Goal: Information Seeking & Learning: Learn about a topic

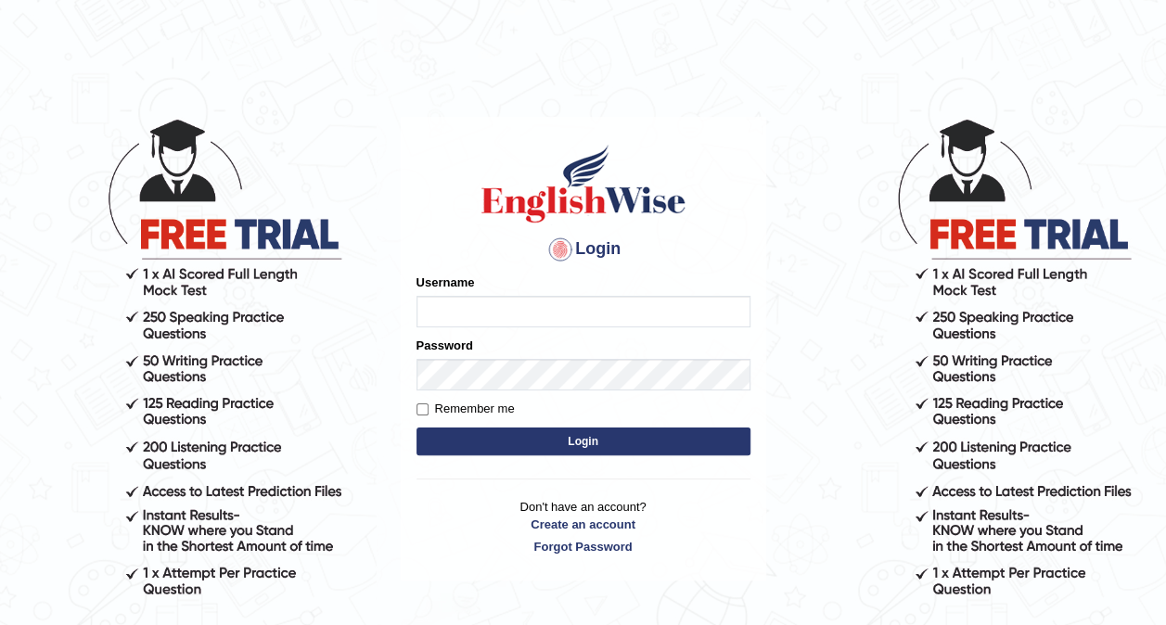
type input "Ellaine_9"
click at [472, 436] on button "Login" at bounding box center [583, 442] width 334 height 28
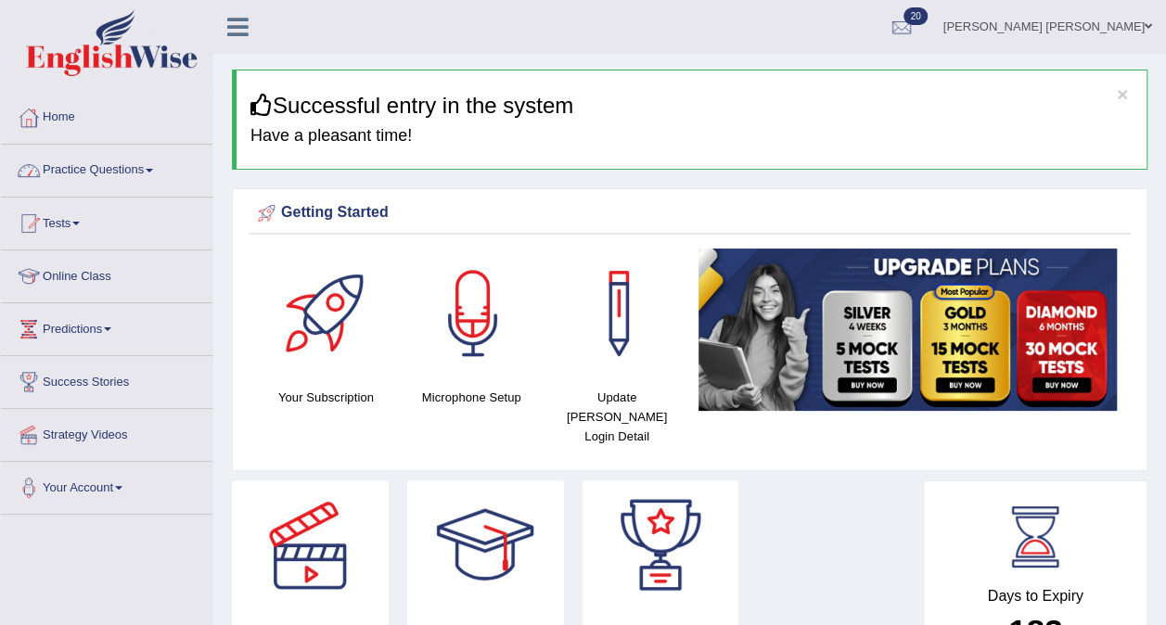
click at [68, 174] on link "Practice Questions" at bounding box center [106, 168] width 211 height 46
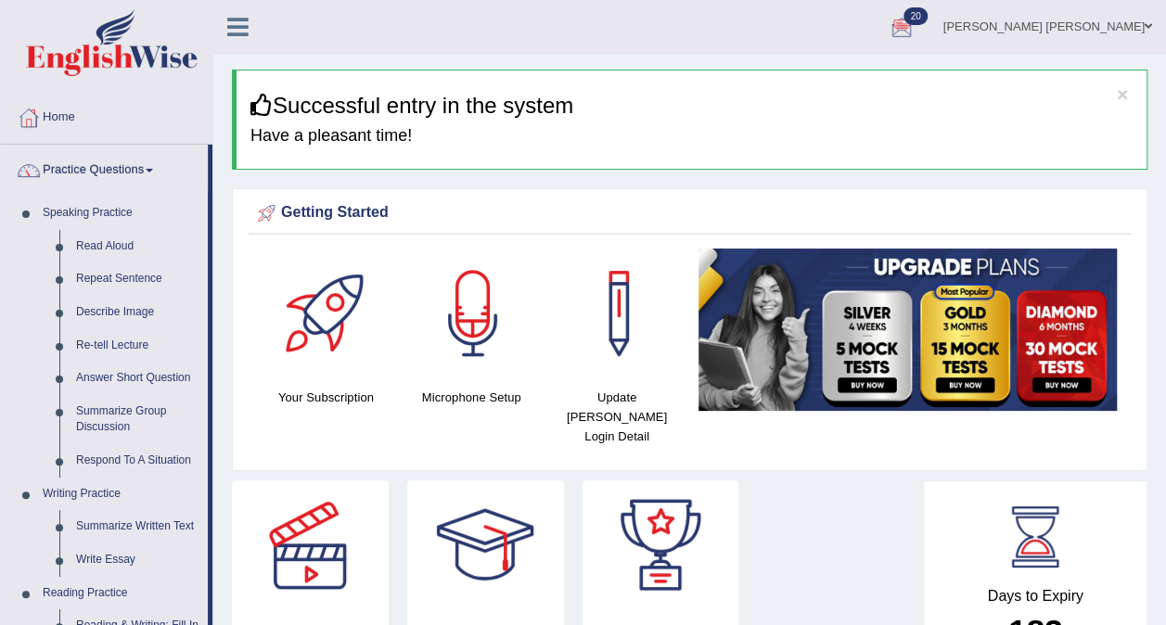
click at [916, 27] on div at bounding box center [902, 28] width 28 height 28
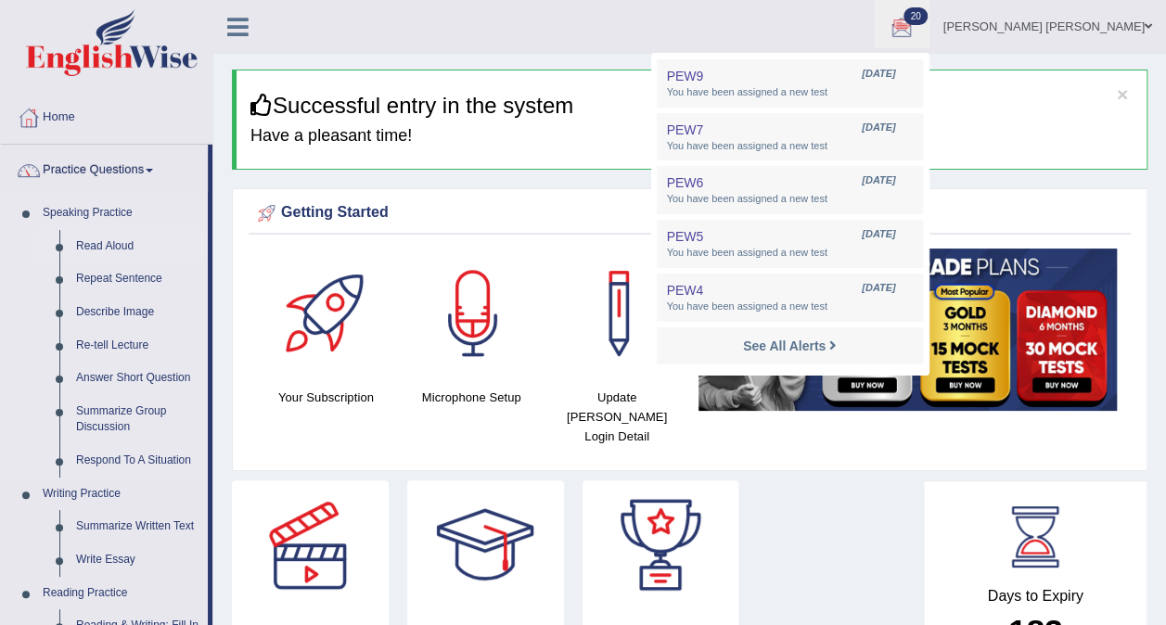
click at [114, 239] on link "Read Aloud" at bounding box center [138, 246] width 140 height 33
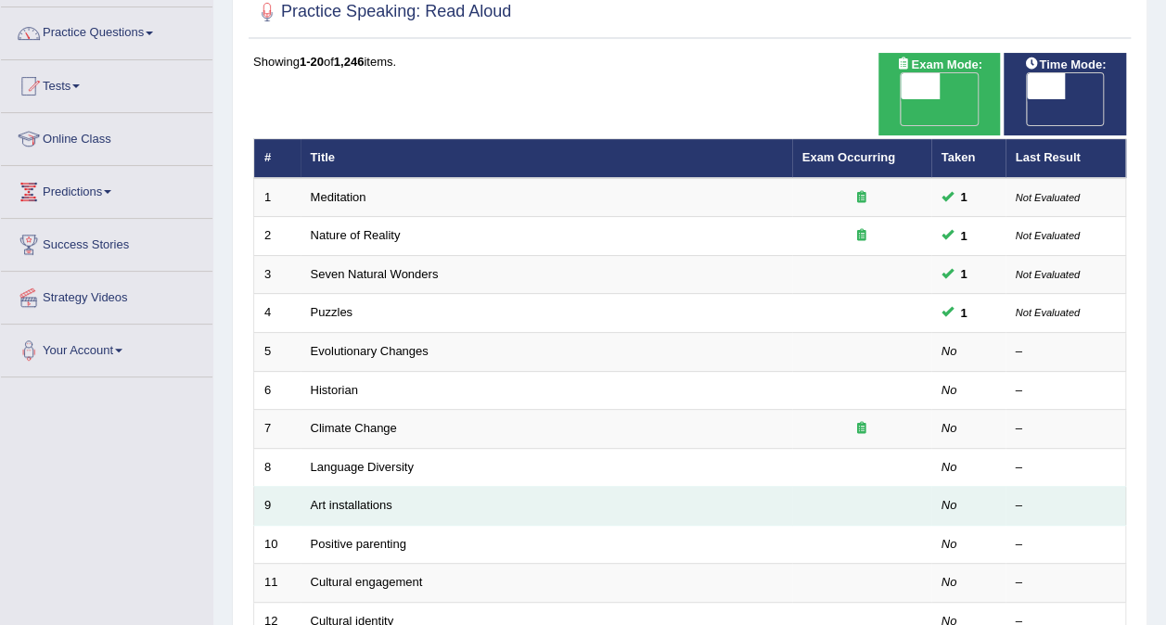
scroll to position [128, 0]
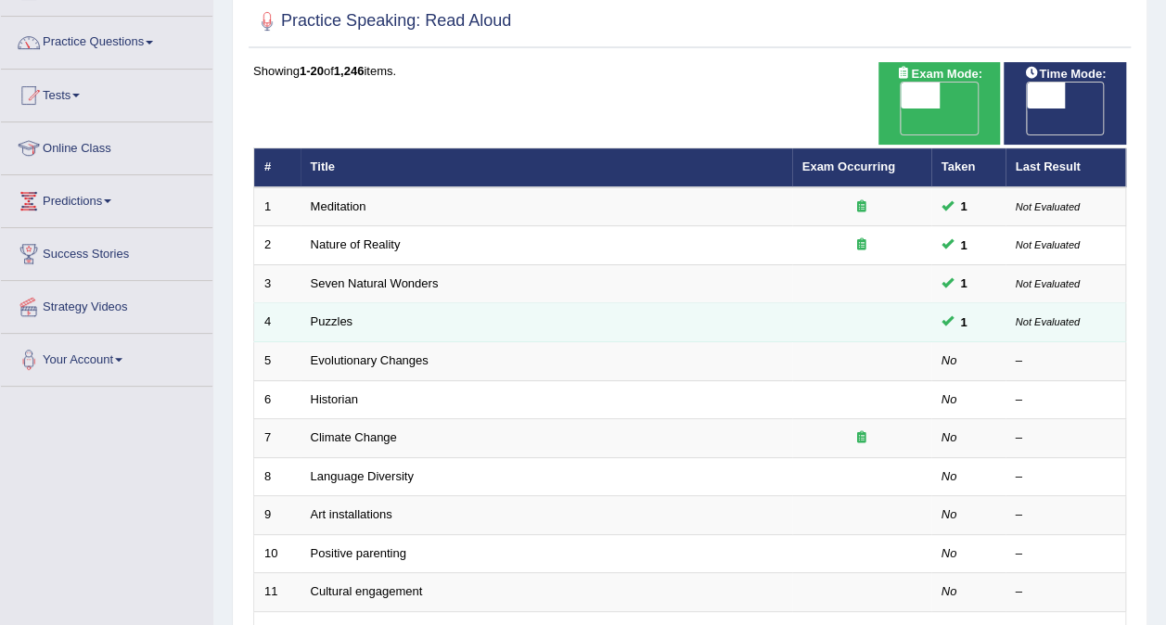
click at [453, 303] on td "Puzzles" at bounding box center [547, 322] width 492 height 39
click at [343, 314] on link "Puzzles" at bounding box center [332, 321] width 43 height 14
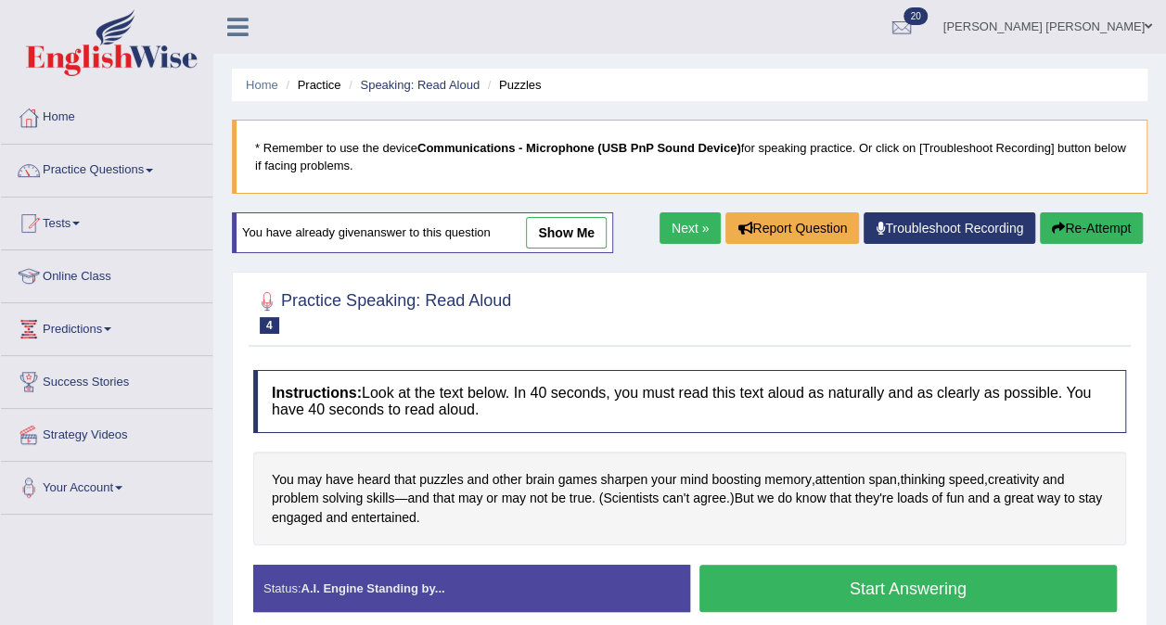
click at [557, 233] on link "show me" at bounding box center [566, 233] width 81 height 32
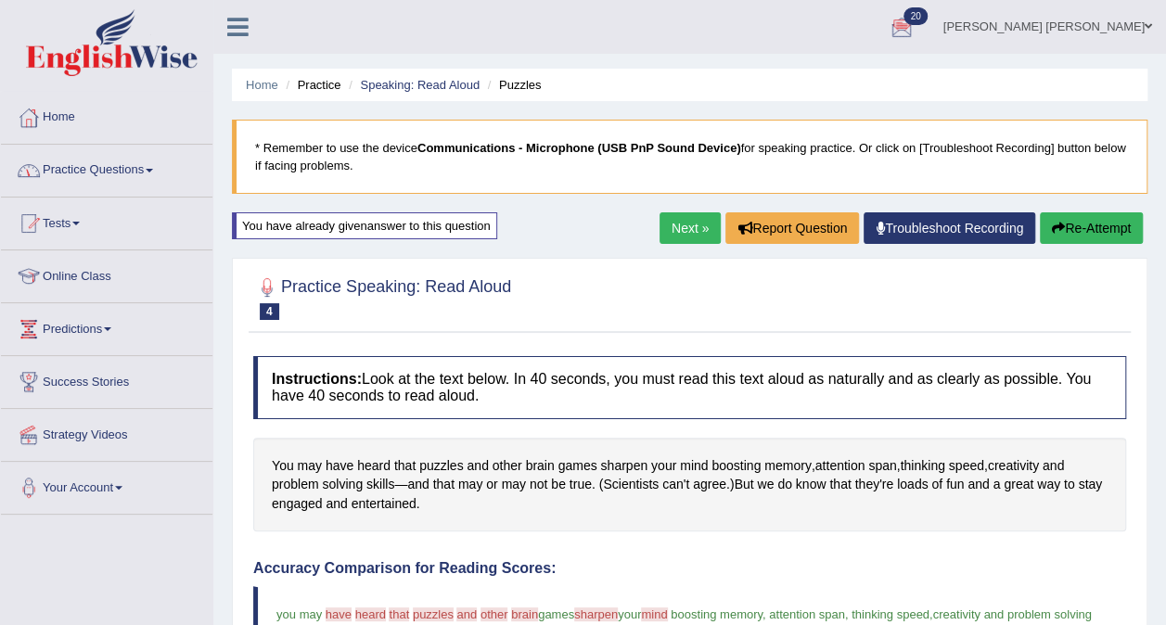
click at [147, 161] on link "Practice Questions" at bounding box center [106, 168] width 211 height 46
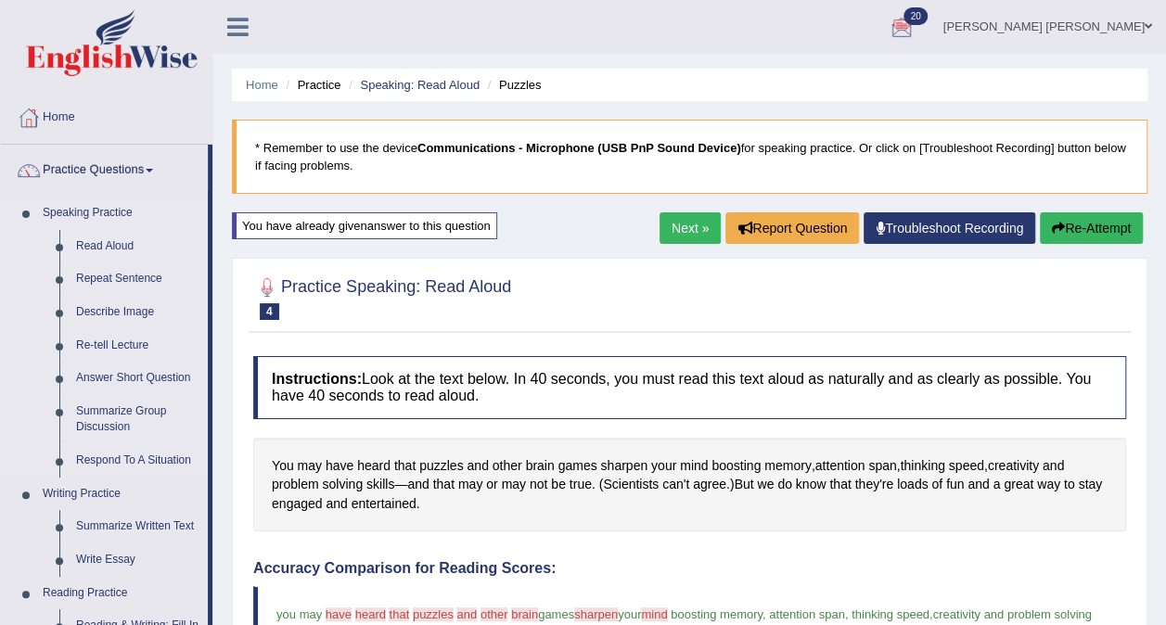
click at [106, 240] on link "Read Aloud" at bounding box center [138, 246] width 140 height 33
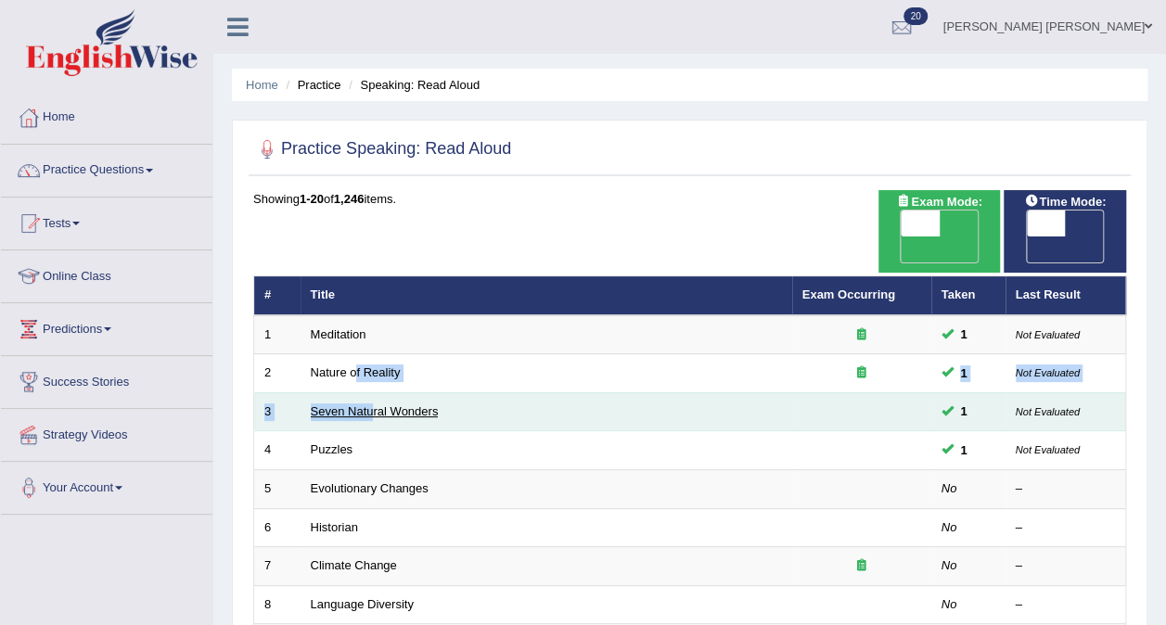
drag, startPoint x: 367, startPoint y: 388, endPoint x: 344, endPoint y: 378, distance: 25.0
click at [344, 404] on link "Seven Natural Wonders" at bounding box center [375, 411] width 128 height 14
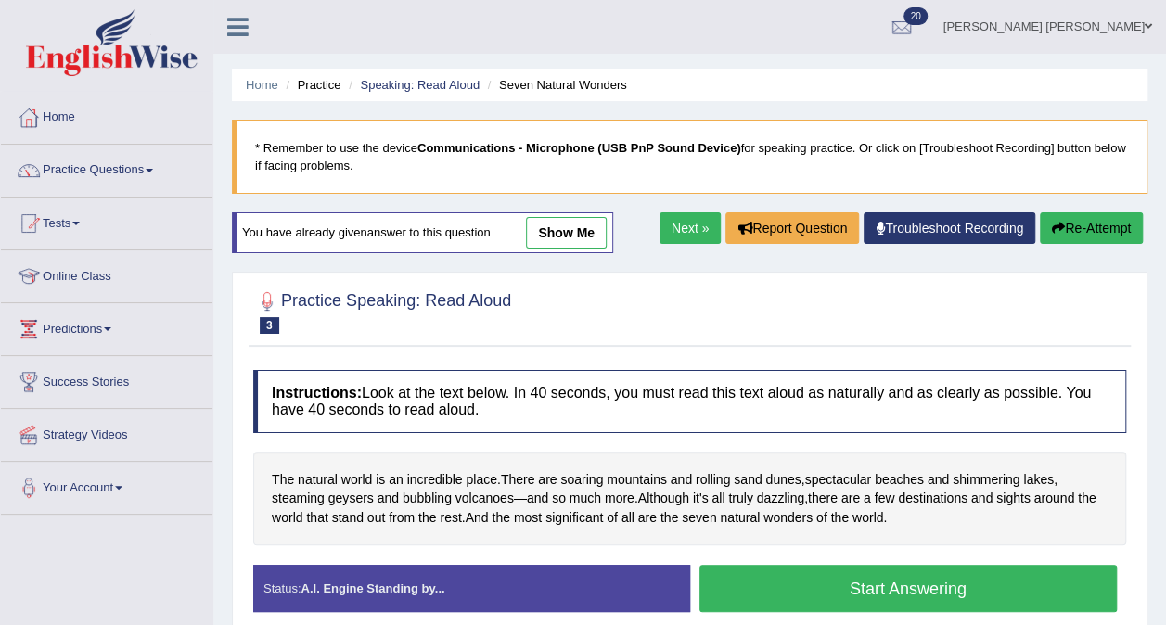
click at [562, 232] on link "show me" at bounding box center [566, 233] width 81 height 32
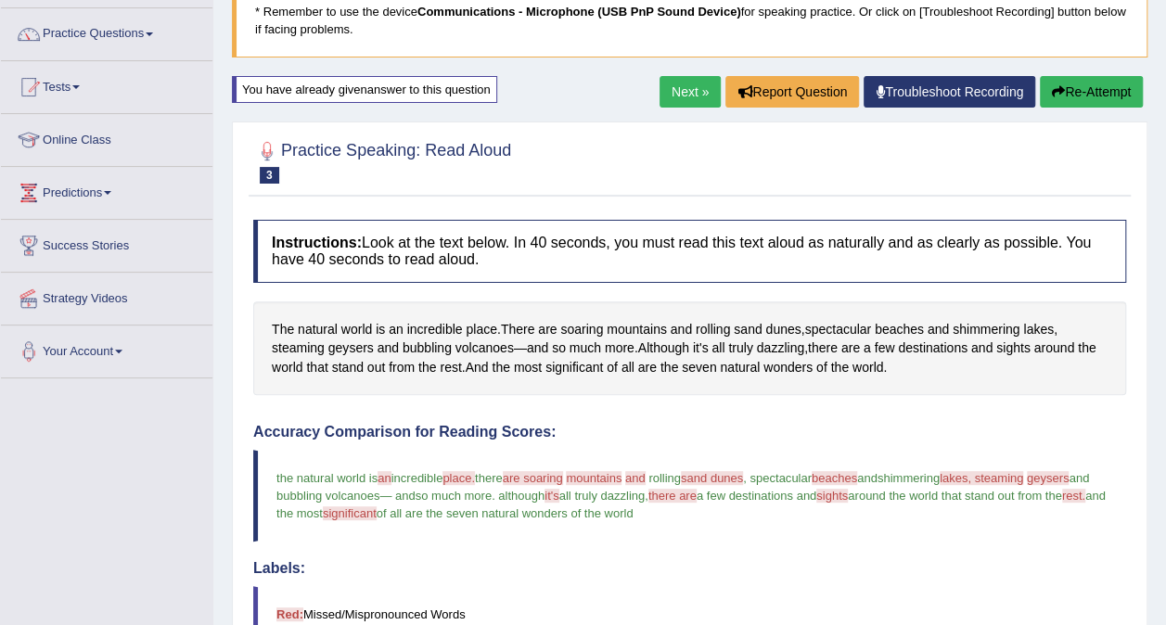
scroll to position [128, 0]
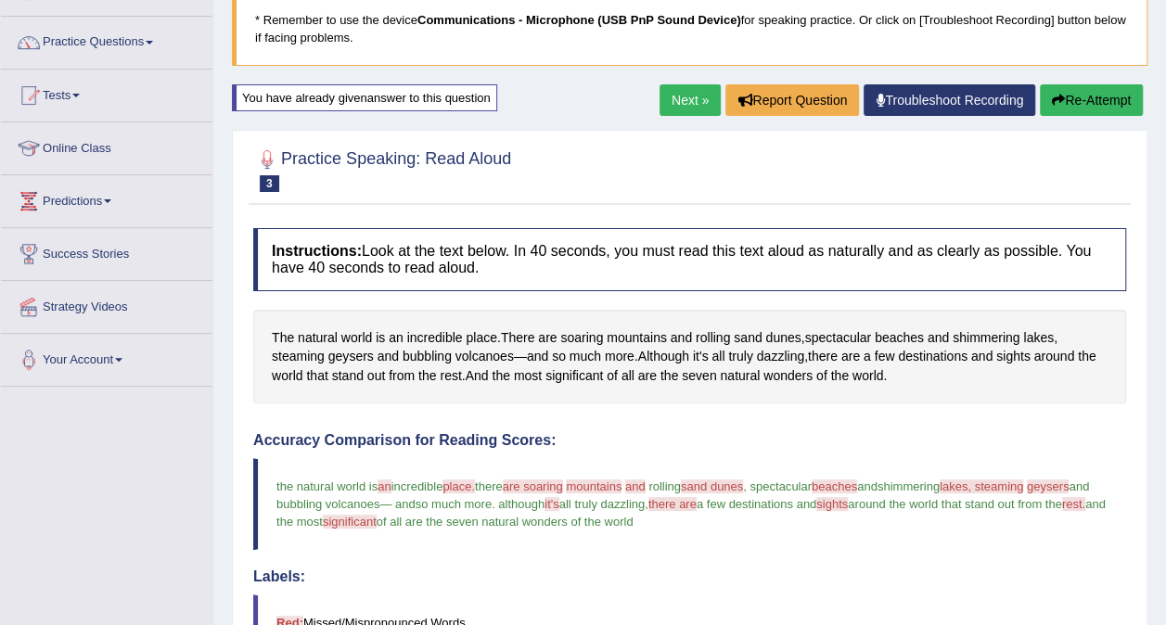
click at [1083, 98] on button "Re-Attempt" at bounding box center [1091, 100] width 103 height 32
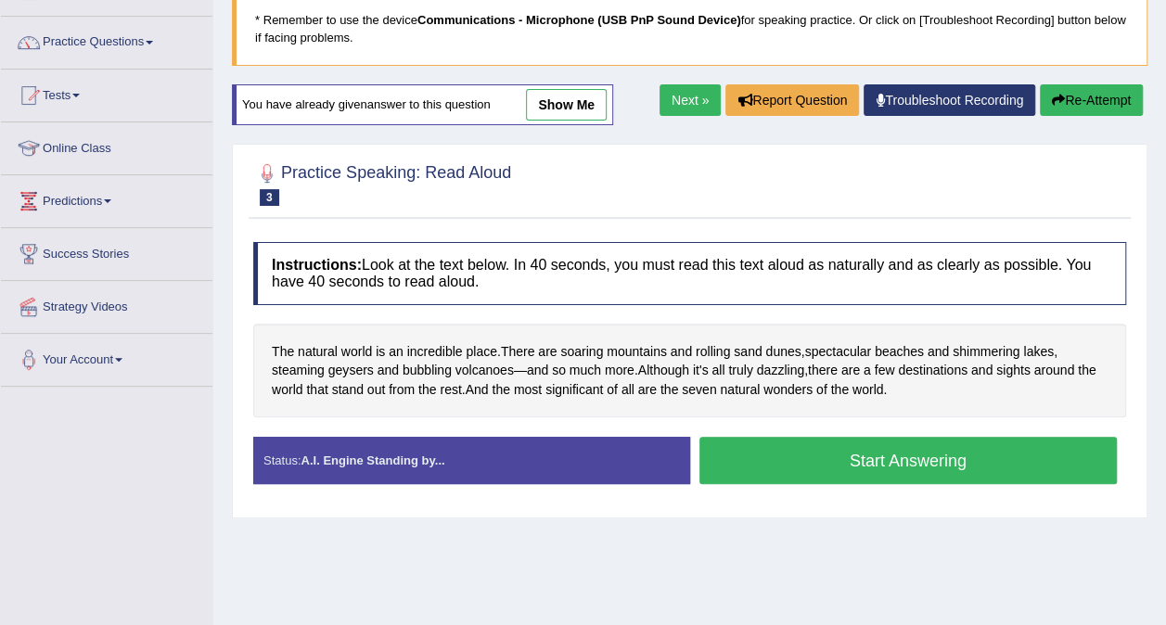
click at [928, 456] on button "Start Answering" at bounding box center [908, 460] width 418 height 47
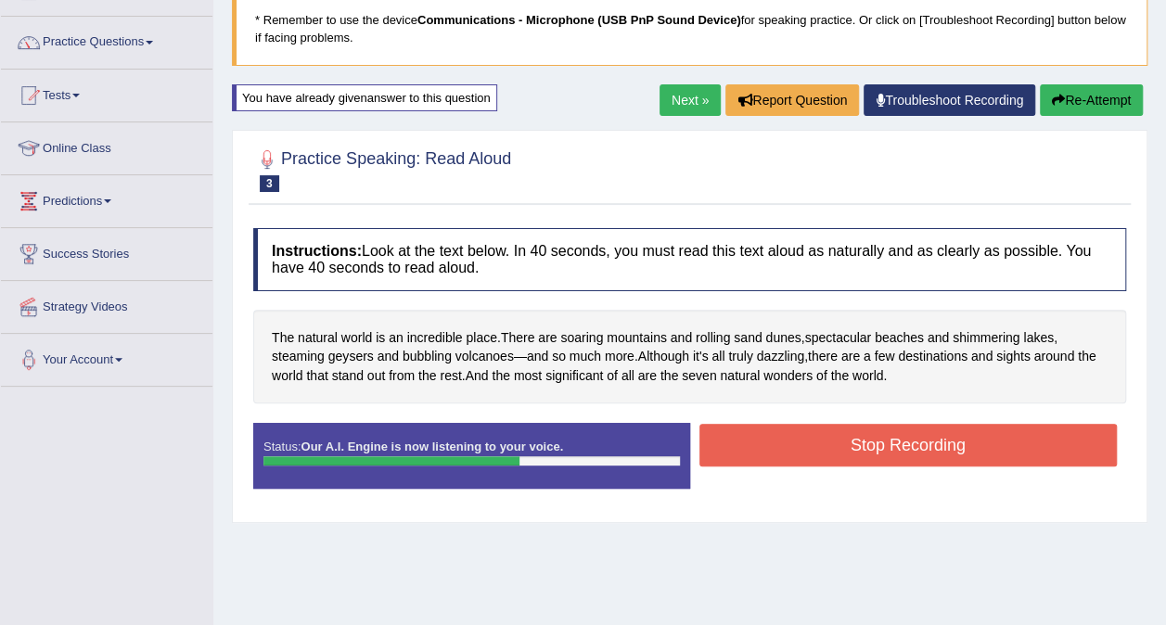
drag, startPoint x: 928, startPoint y: 456, endPoint x: 881, endPoint y: 474, distance: 49.6
click at [891, 413] on div "Instructions: Look at the text below. In 40 seconds, you must read this text al…" at bounding box center [690, 365] width 882 height 293
click at [889, 415] on div "Instructions: Look at the text below. In 40 seconds, you must read this text al…" at bounding box center [690, 365] width 882 height 293
click at [945, 460] on button "Stop Recording" at bounding box center [908, 445] width 418 height 43
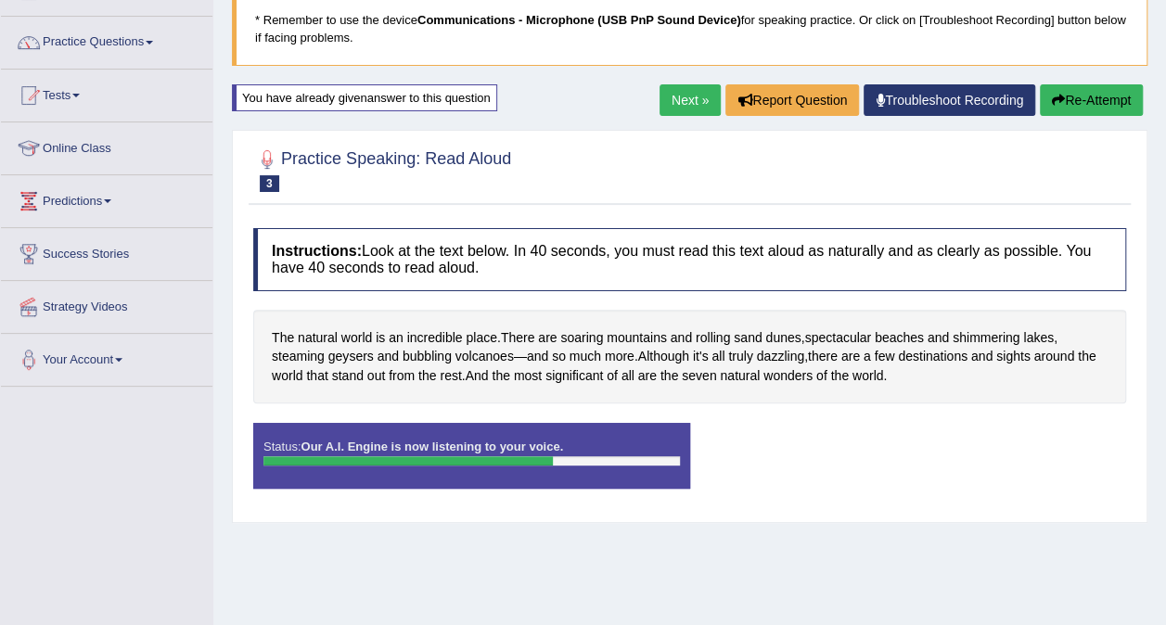
click at [955, 424] on div "Stop Recording" at bounding box center [908, 424] width 437 height 1
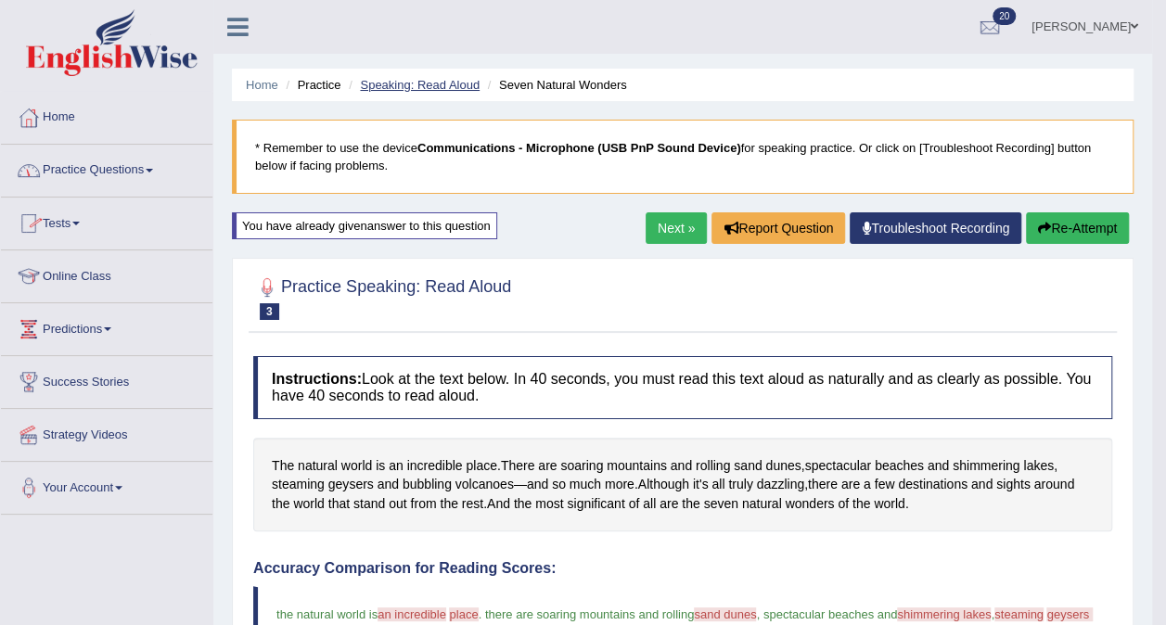
click at [410, 81] on link "Speaking: Read Aloud" at bounding box center [420, 85] width 120 height 14
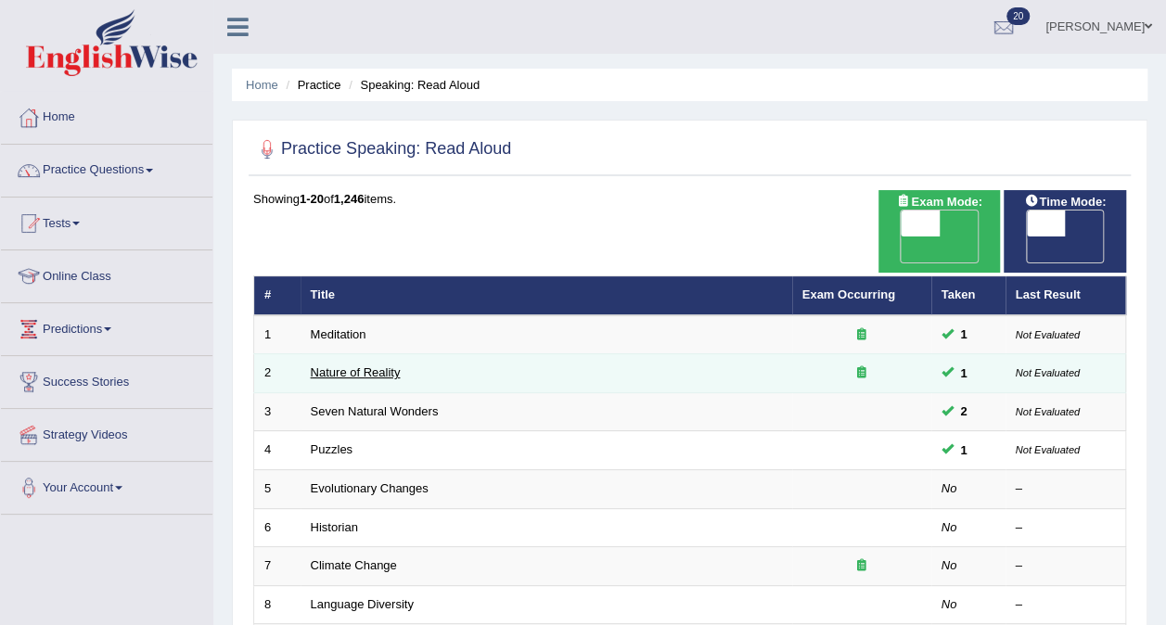
click at [362, 365] on link "Nature of Reality" at bounding box center [356, 372] width 90 height 14
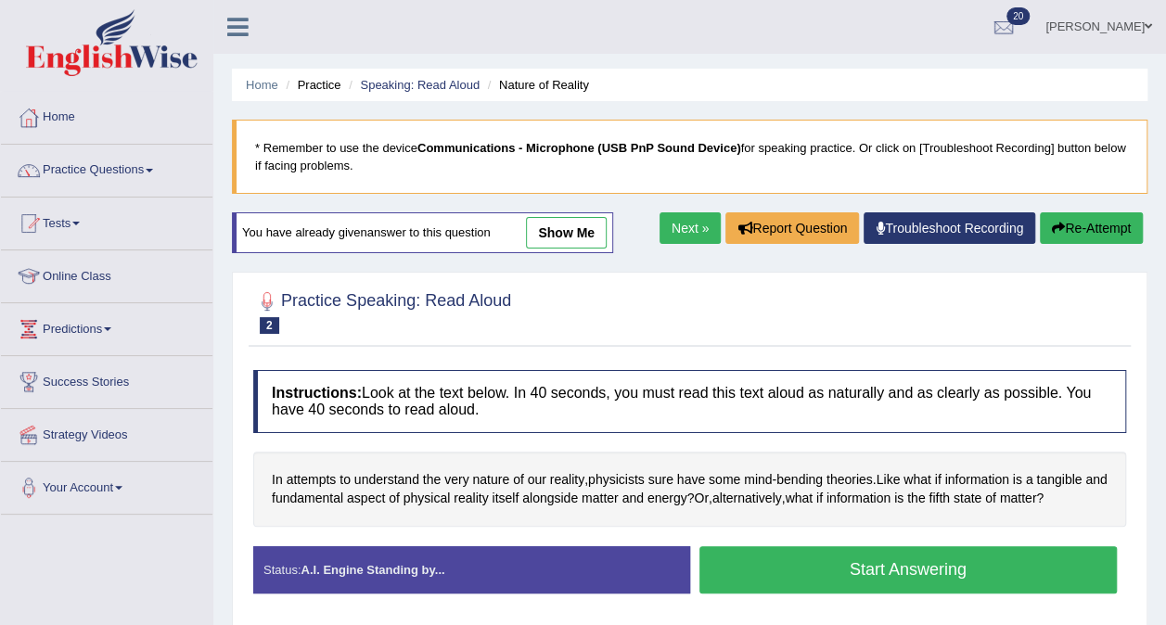
click at [546, 236] on link "show me" at bounding box center [566, 233] width 81 height 32
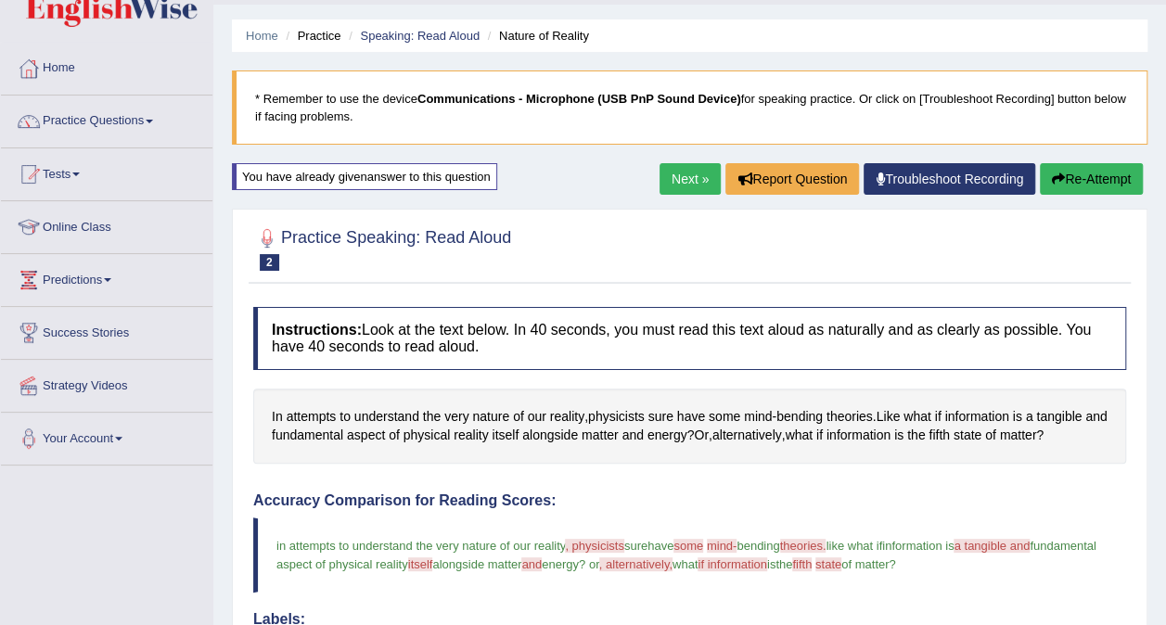
scroll to position [40, 0]
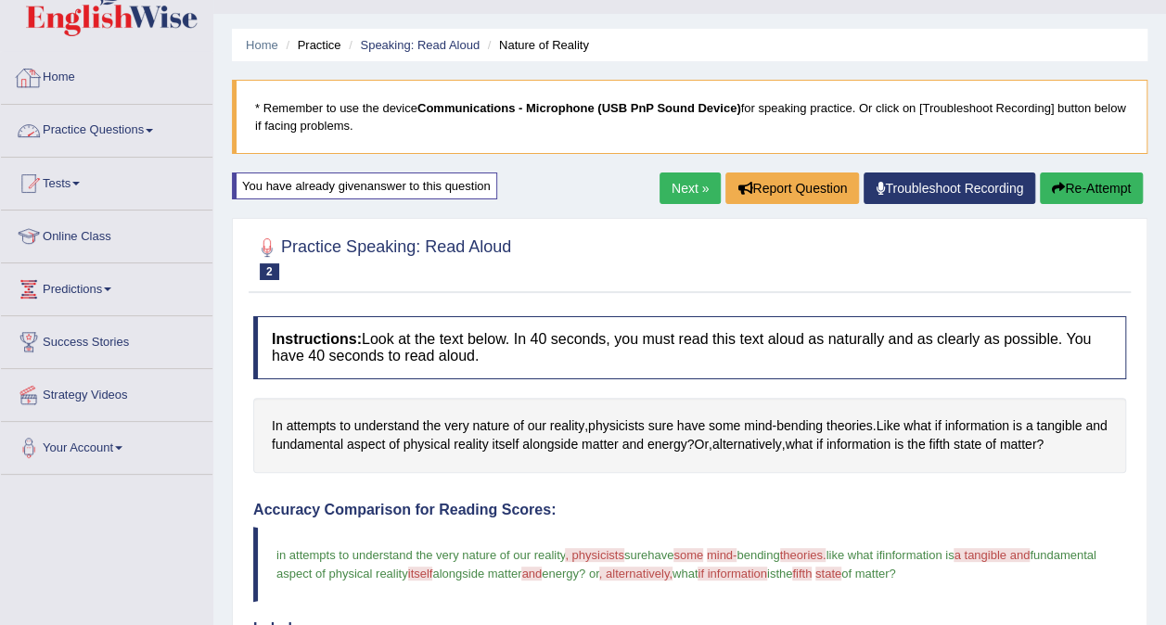
click at [128, 128] on link "Practice Questions" at bounding box center [106, 128] width 211 height 46
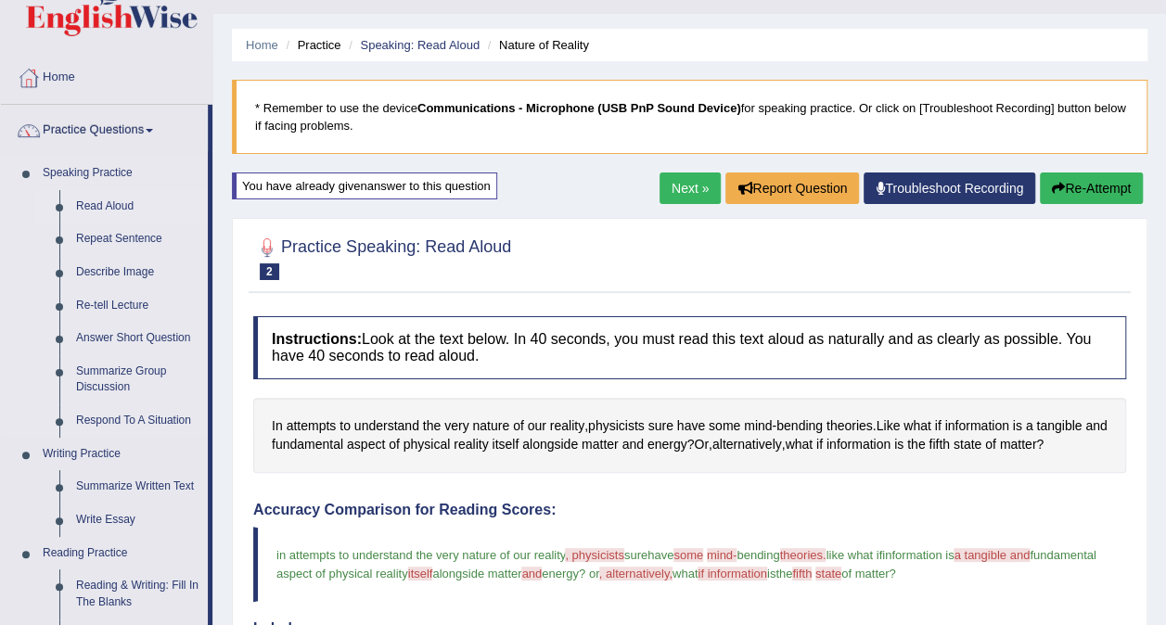
click at [105, 210] on link "Read Aloud" at bounding box center [138, 206] width 140 height 33
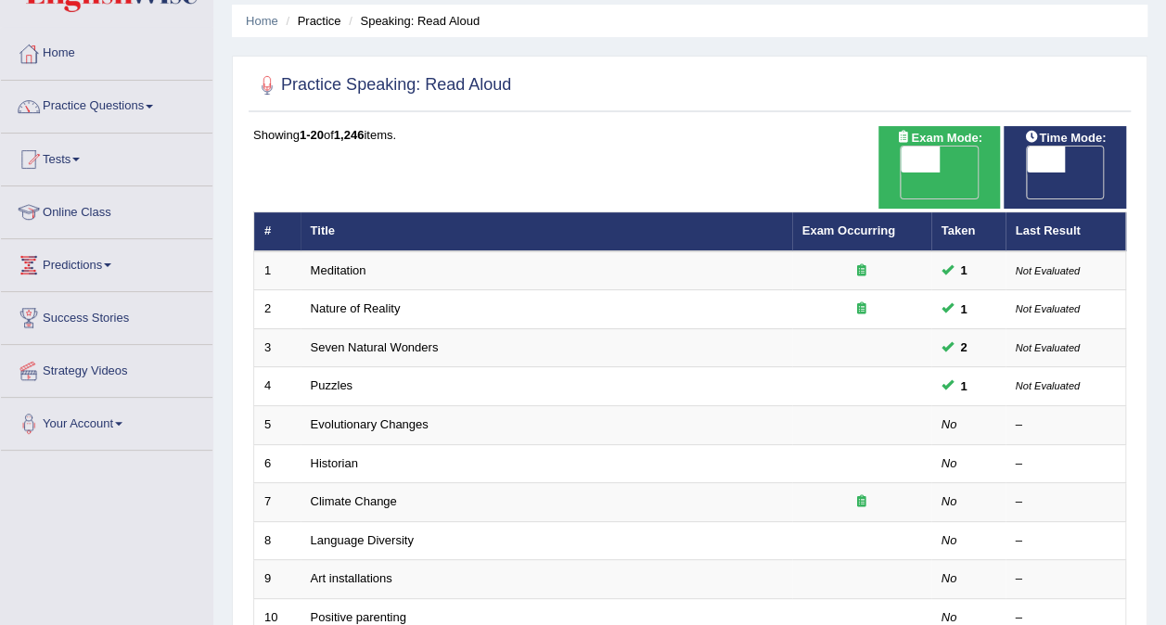
scroll to position [103, 0]
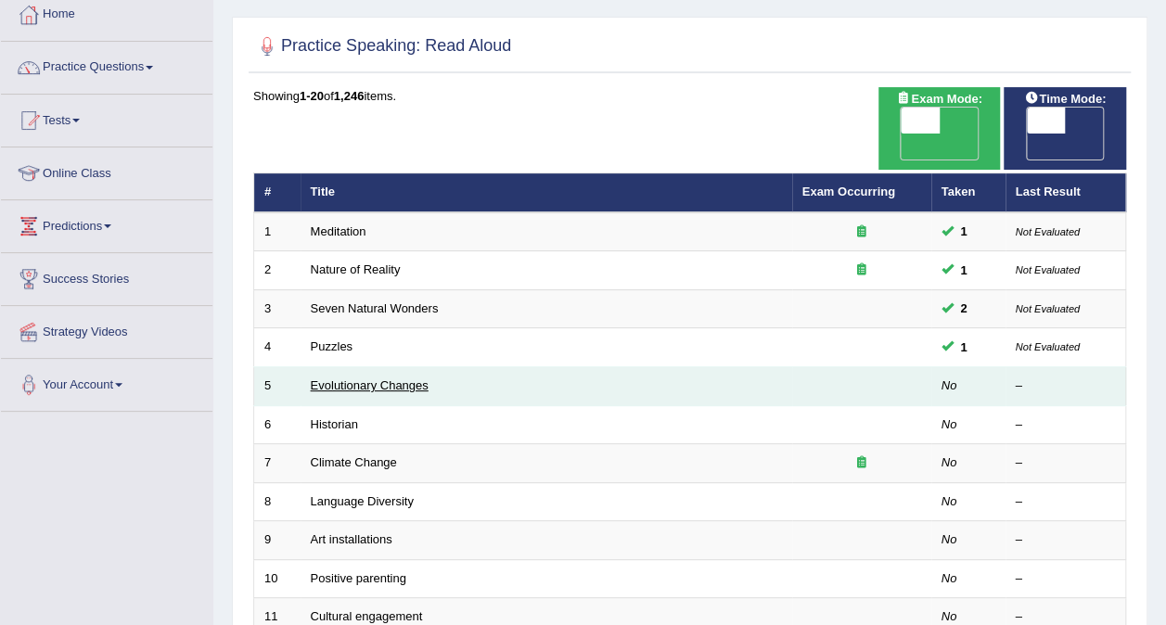
click at [352, 378] on link "Evolutionary Changes" at bounding box center [370, 385] width 118 height 14
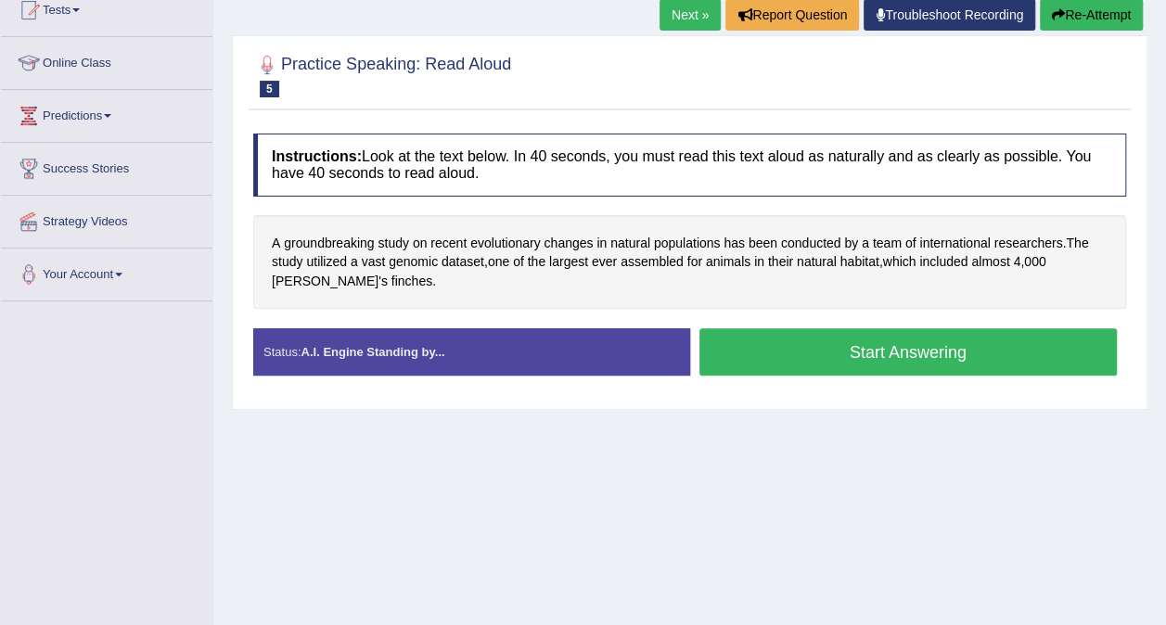
scroll to position [215, 0]
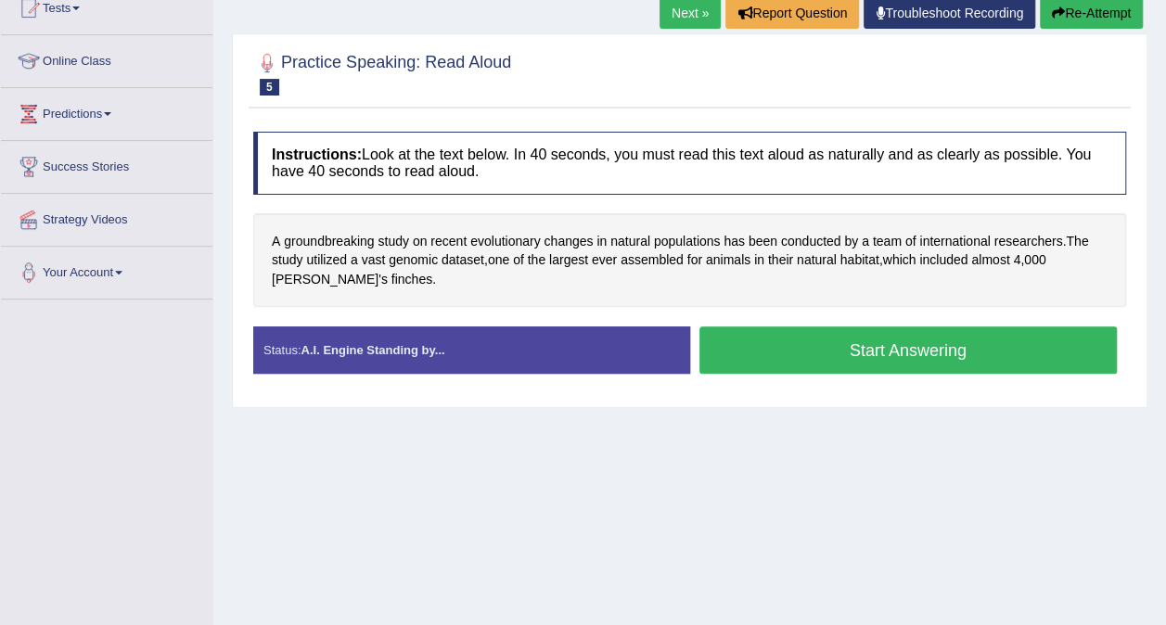
click at [875, 453] on div "Home Practice Speaking: Read Aloud Evolutionary Changes * Remember to use the d…" at bounding box center [689, 249] width 953 height 928
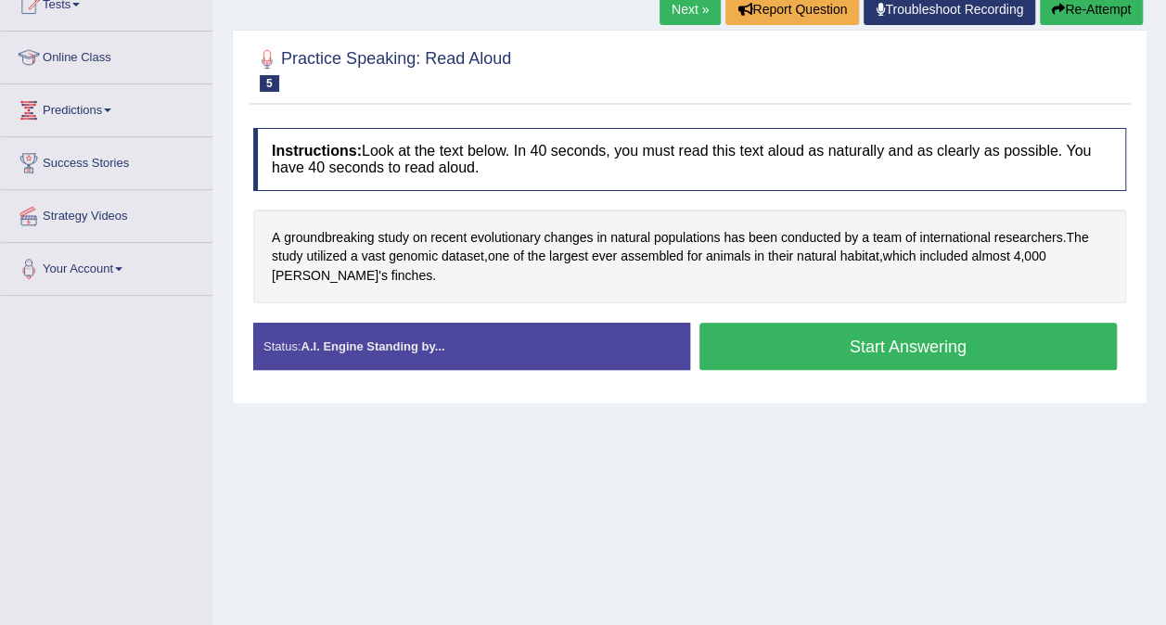
click at [902, 347] on button "Start Answering" at bounding box center [908, 346] width 418 height 47
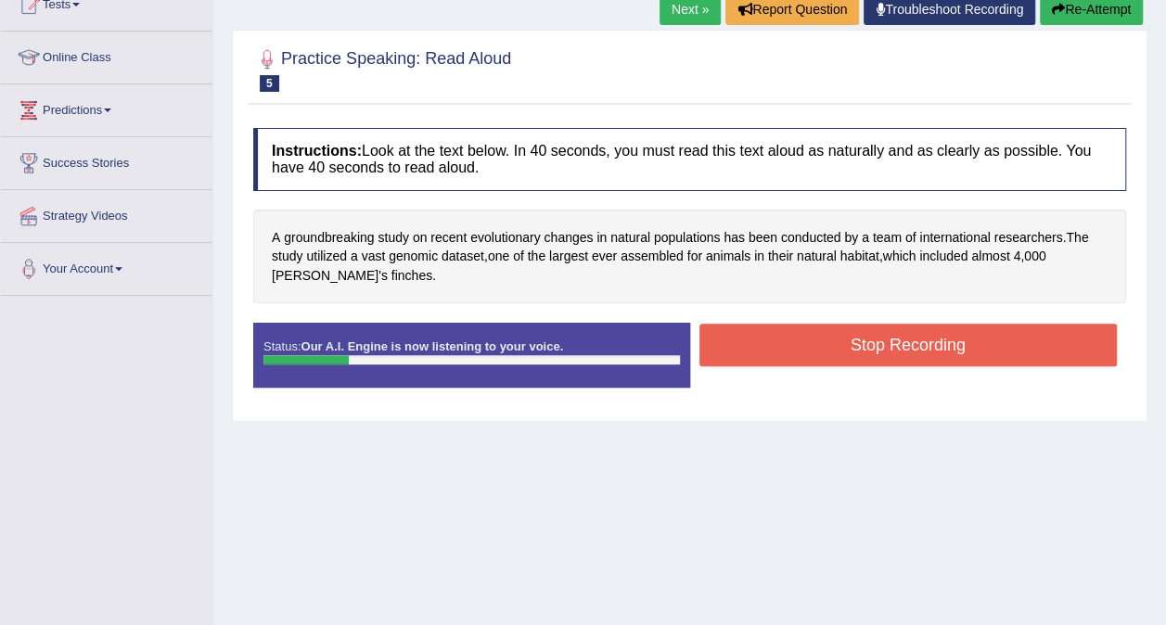
click at [914, 341] on button "Stop Recording" at bounding box center [908, 345] width 418 height 43
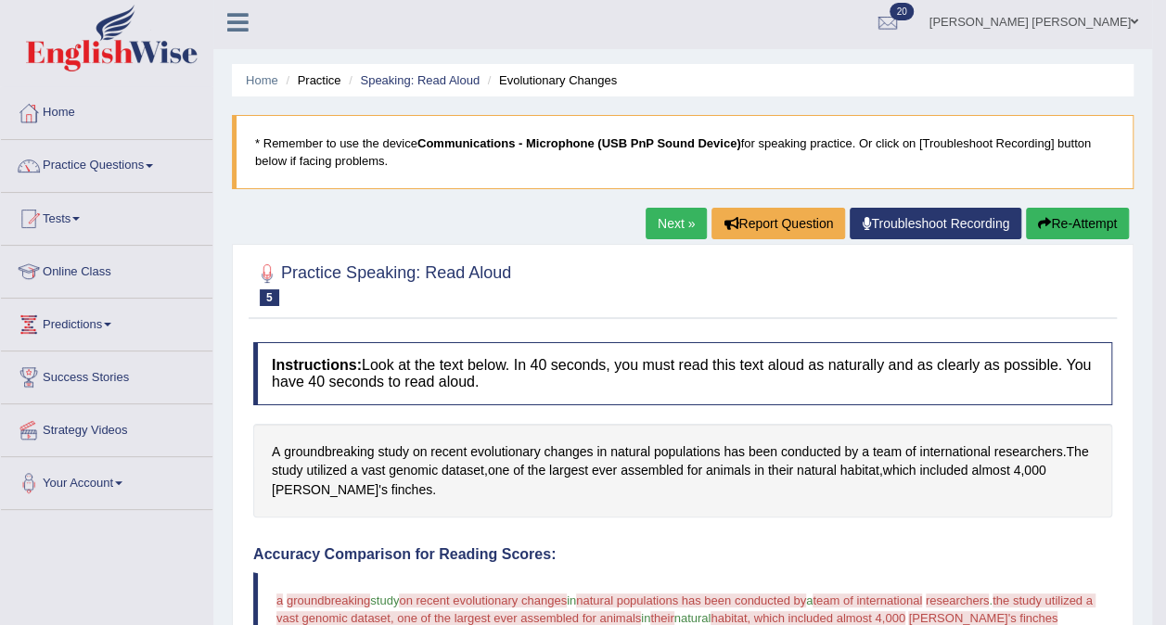
scroll to position [0, 0]
